Goal: Transaction & Acquisition: Purchase product/service

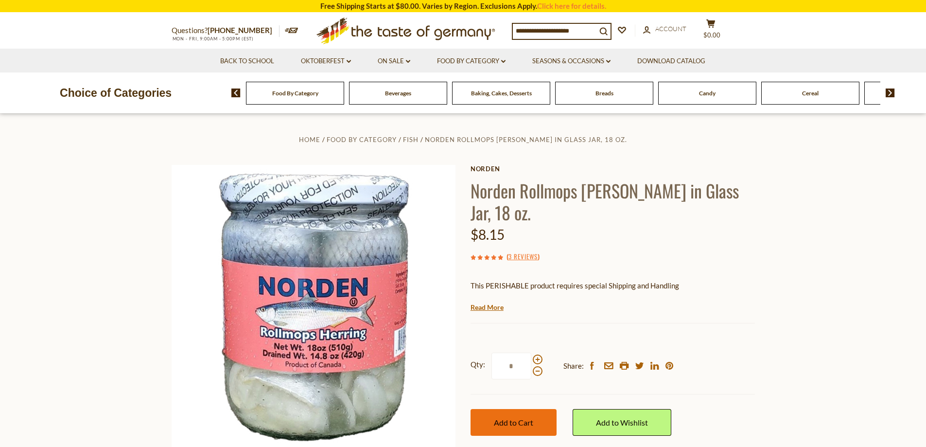
click at [522, 418] on span "Add to Cart" at bounding box center [513, 422] width 39 height 9
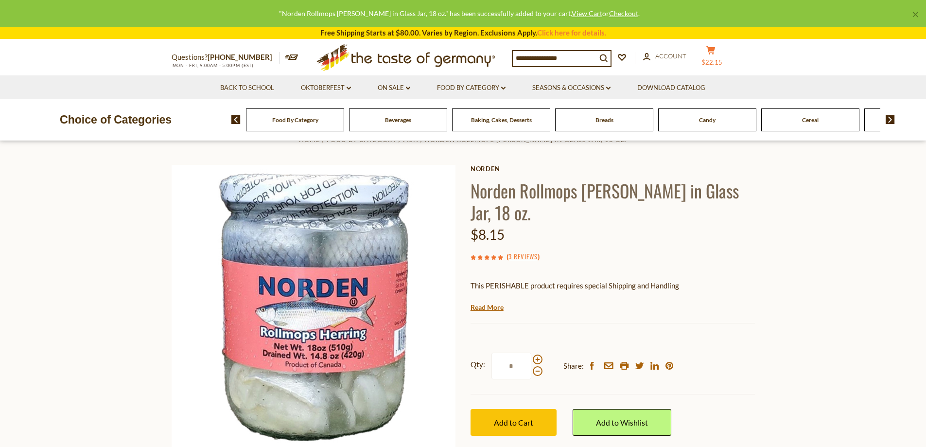
click at [718, 59] on span "$22.15" at bounding box center [711, 62] width 21 height 8
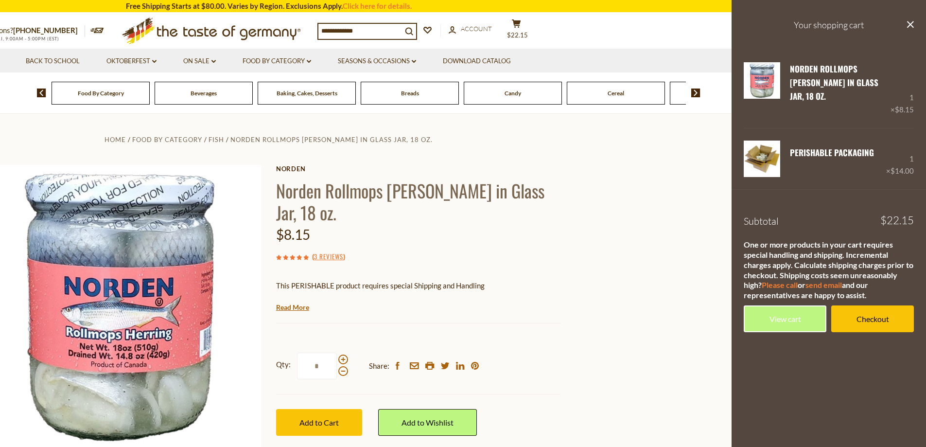
click at [150, 98] on div "Candy" at bounding box center [101, 93] width 98 height 23
click at [150, 93] on div "Candy" at bounding box center [101, 93] width 98 height 23
click at [148, 60] on link "Oktoberfest dropdown_arrow" at bounding box center [131, 61] width 50 height 11
click at [131, 84] on link "All Oktoberfest" at bounding box center [126, 86] width 50 height 9
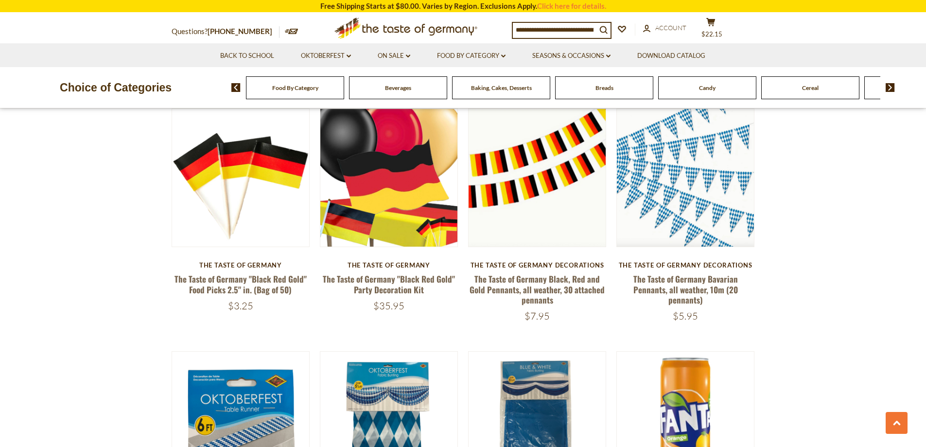
scroll to position [437, 0]
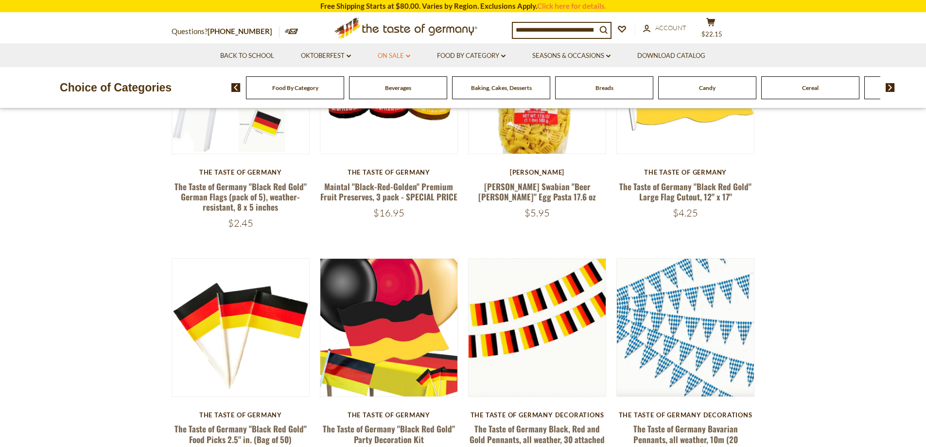
click at [398, 58] on link "On Sale dropdown_arrow" at bounding box center [394, 56] width 33 height 11
click at [395, 81] on link "All On Sale" at bounding box center [389, 81] width 35 height 9
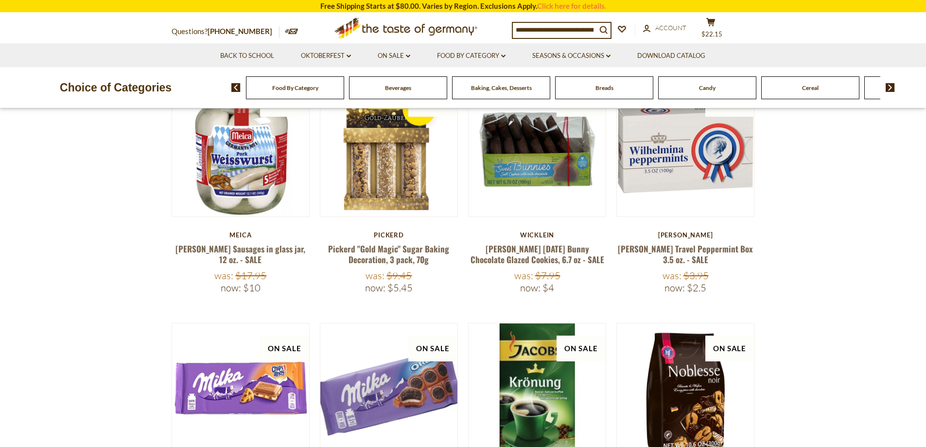
scroll to position [97, 0]
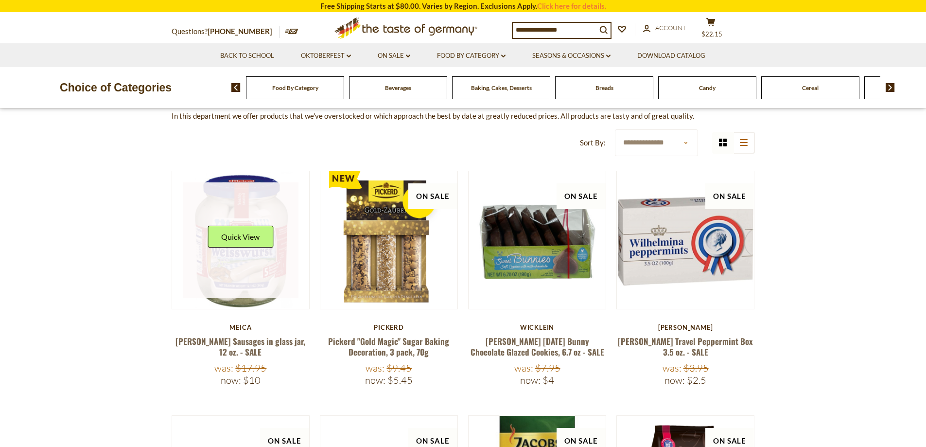
click at [196, 260] on link at bounding box center [241, 240] width 116 height 116
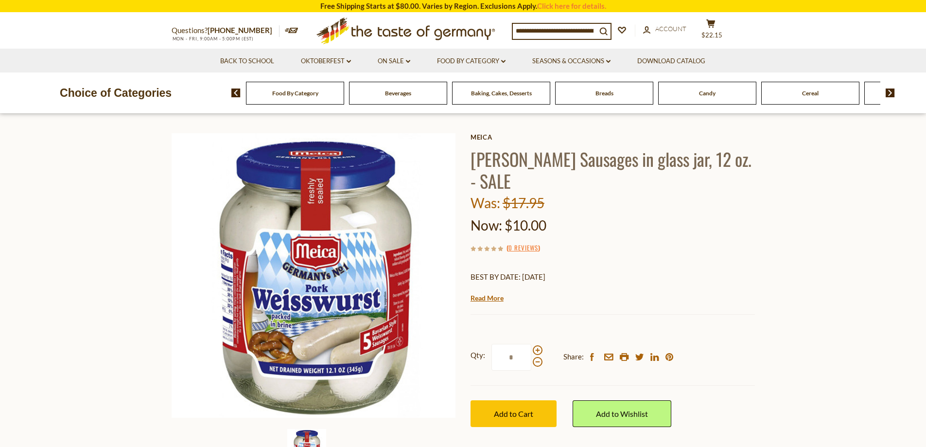
scroll to position [49, 0]
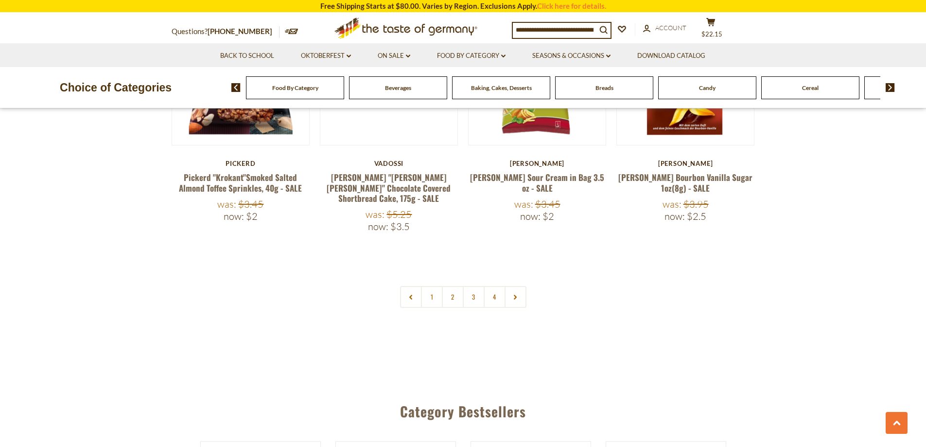
scroll to position [2285, 0]
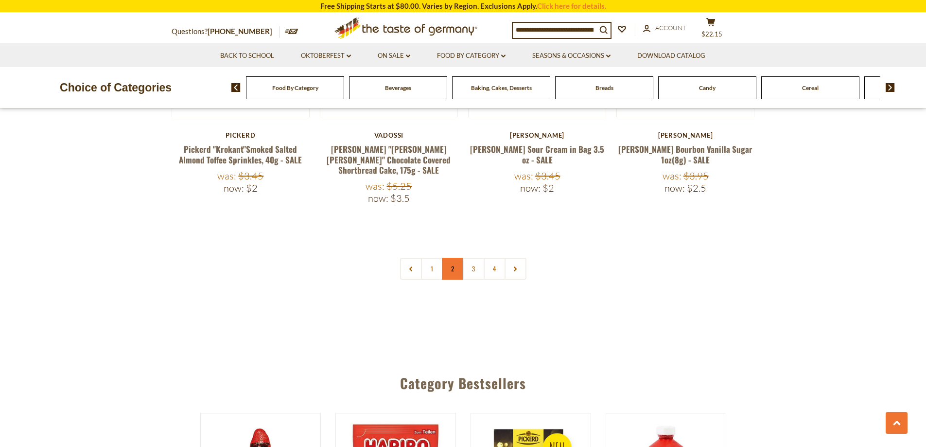
click at [445, 258] on link "2" at bounding box center [453, 269] width 22 height 22
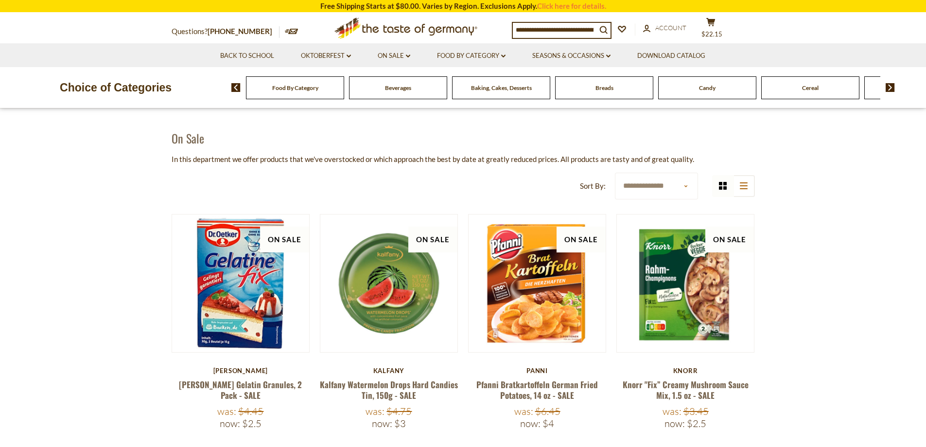
scroll to position [0, 0]
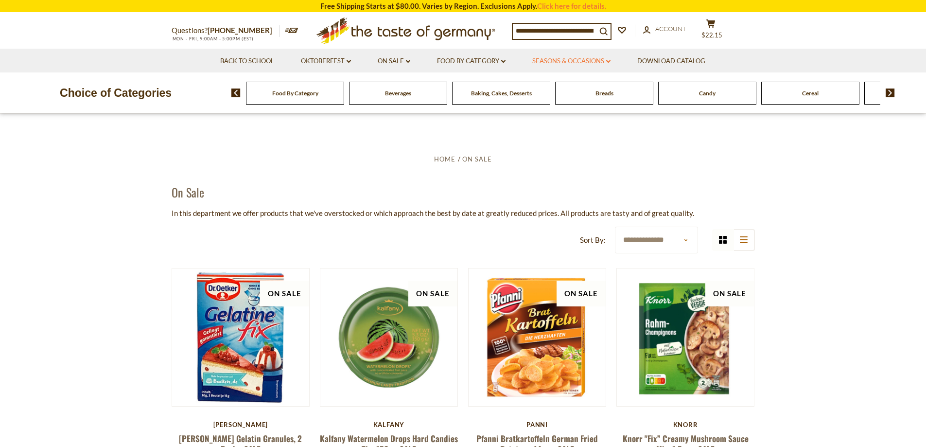
click at [590, 65] on link "Seasons & Occasions dropdown_arrow" at bounding box center [571, 61] width 78 height 11
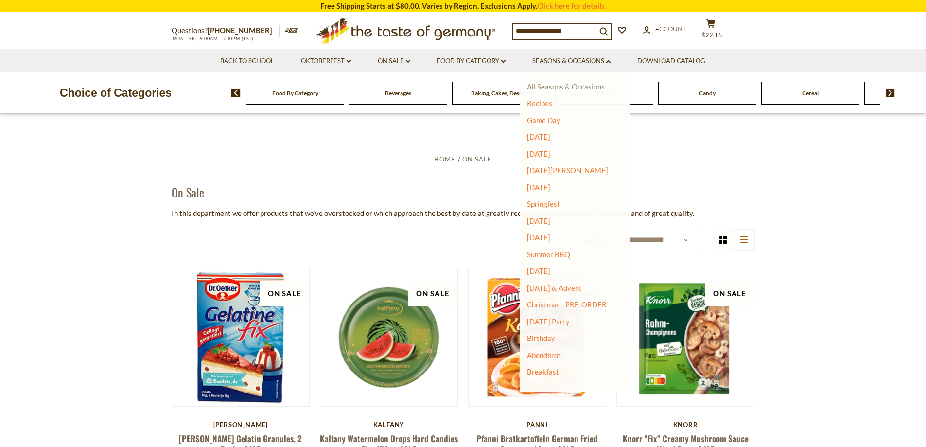
click at [532, 90] on link "All Seasons & Occasions" at bounding box center [566, 86] width 78 height 9
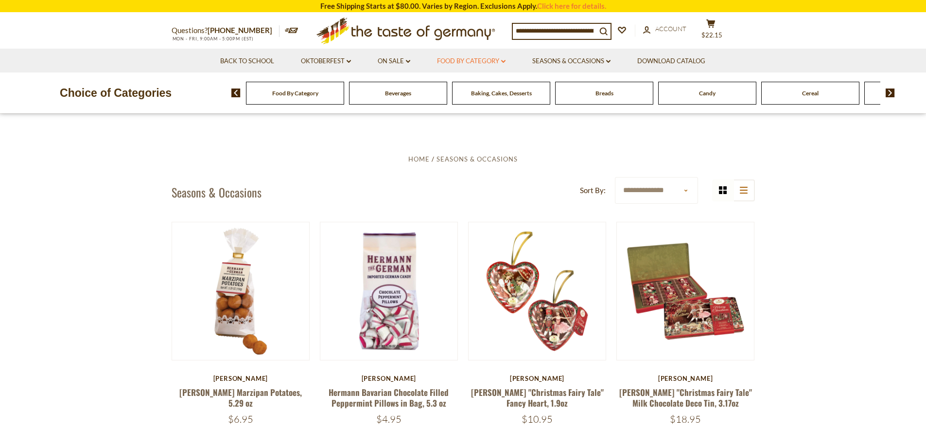
click at [499, 65] on link "Food By Category dropdown_arrow" at bounding box center [471, 61] width 69 height 11
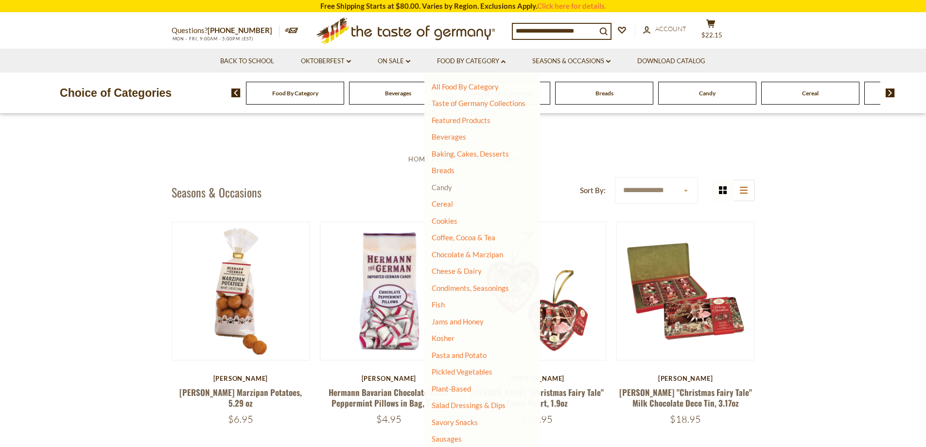
click at [448, 188] on link "Candy" at bounding box center [442, 187] width 20 height 9
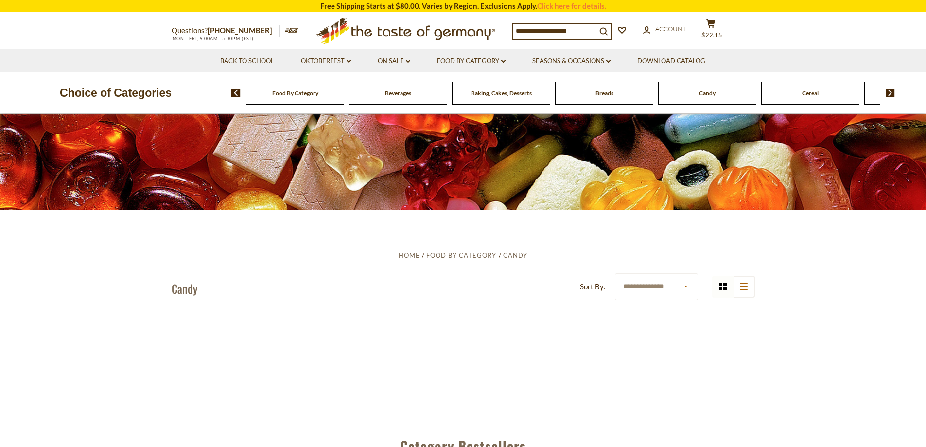
scroll to position [146, 0]
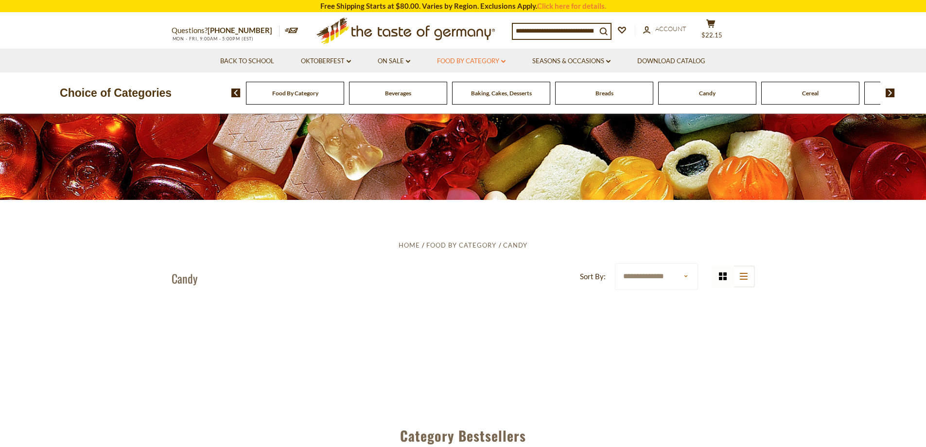
click at [488, 65] on link "Food By Category dropdown_arrow" at bounding box center [471, 61] width 69 height 11
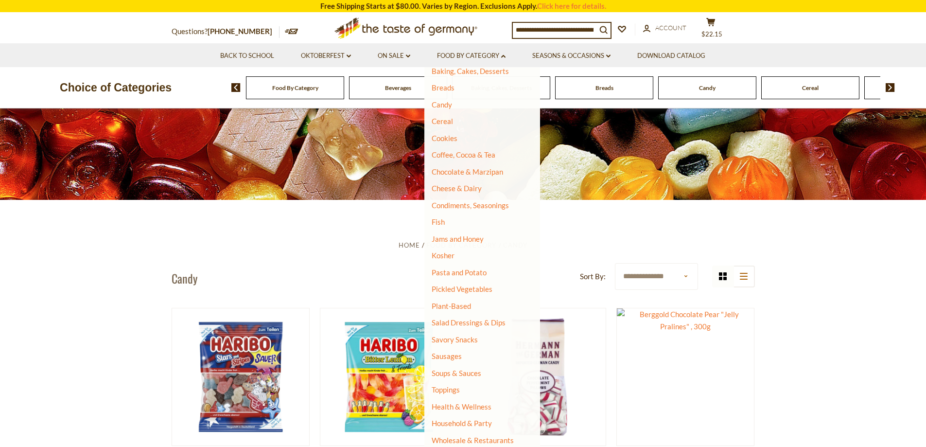
scroll to position [194, 0]
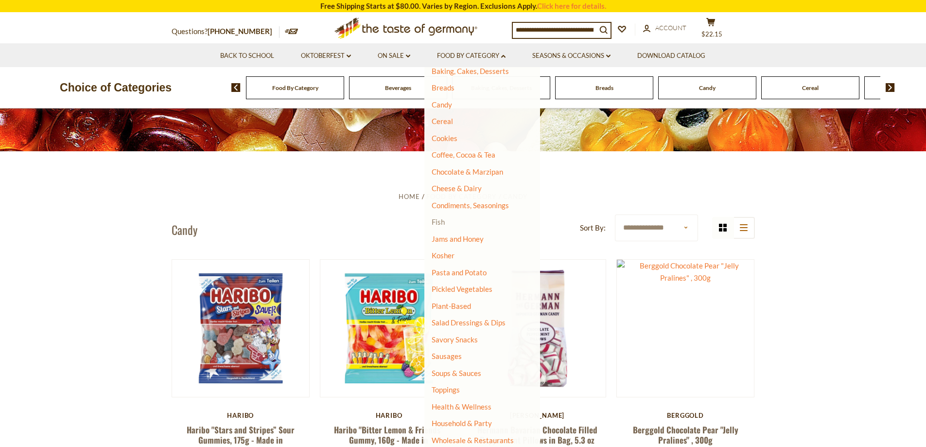
click at [437, 220] on link "Fish" at bounding box center [438, 221] width 13 height 9
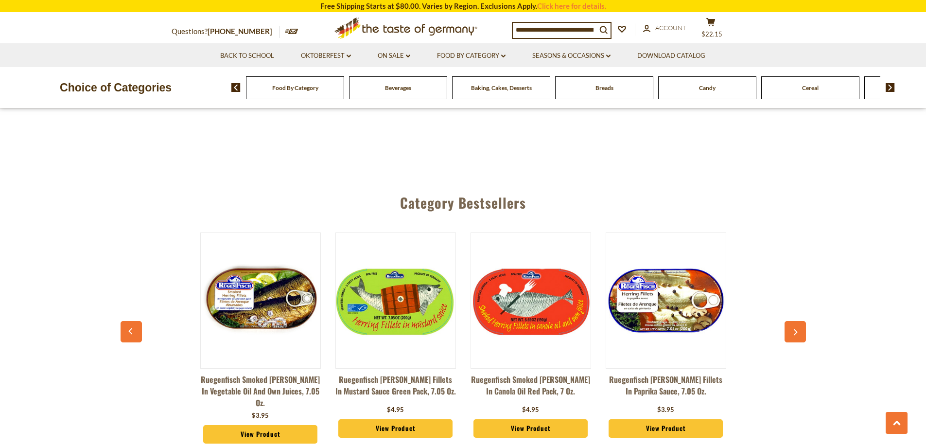
scroll to position [2528, 0]
